Goal: Task Accomplishment & Management: Manage account settings

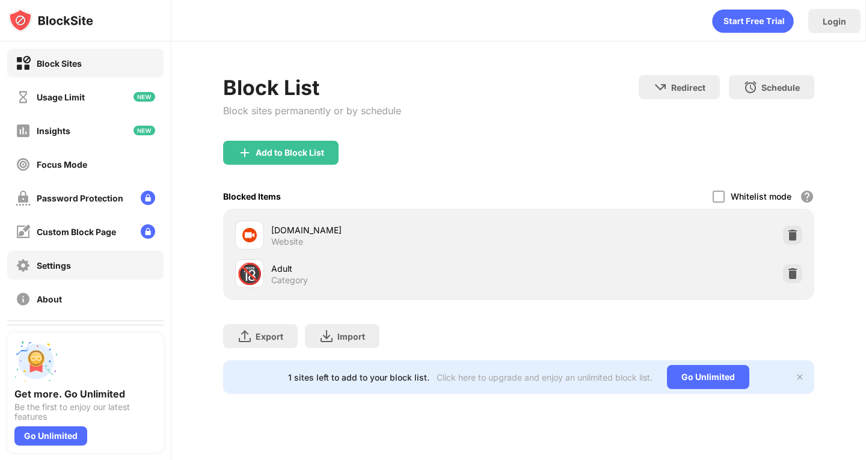
scroll to position [69, 0]
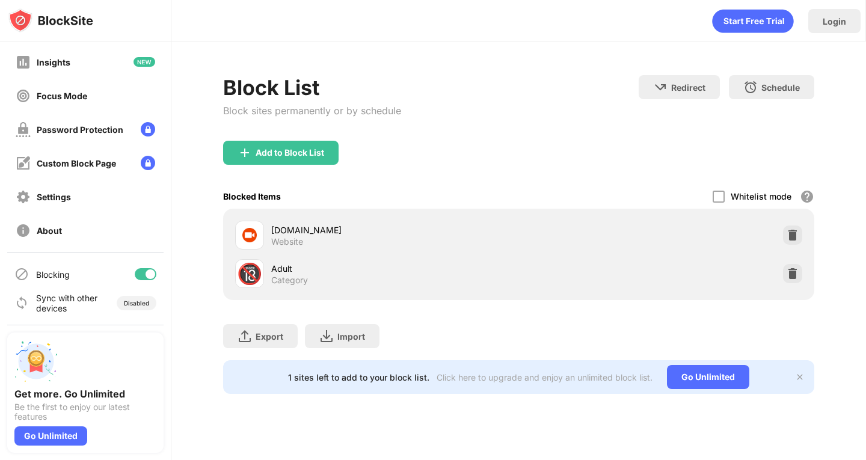
click at [135, 274] on div at bounding box center [146, 274] width 22 height 12
click at [140, 280] on div "Blocking" at bounding box center [85, 274] width 156 height 29
click at [142, 277] on div at bounding box center [146, 274] width 22 height 12
